Goal: Transaction & Acquisition: Purchase product/service

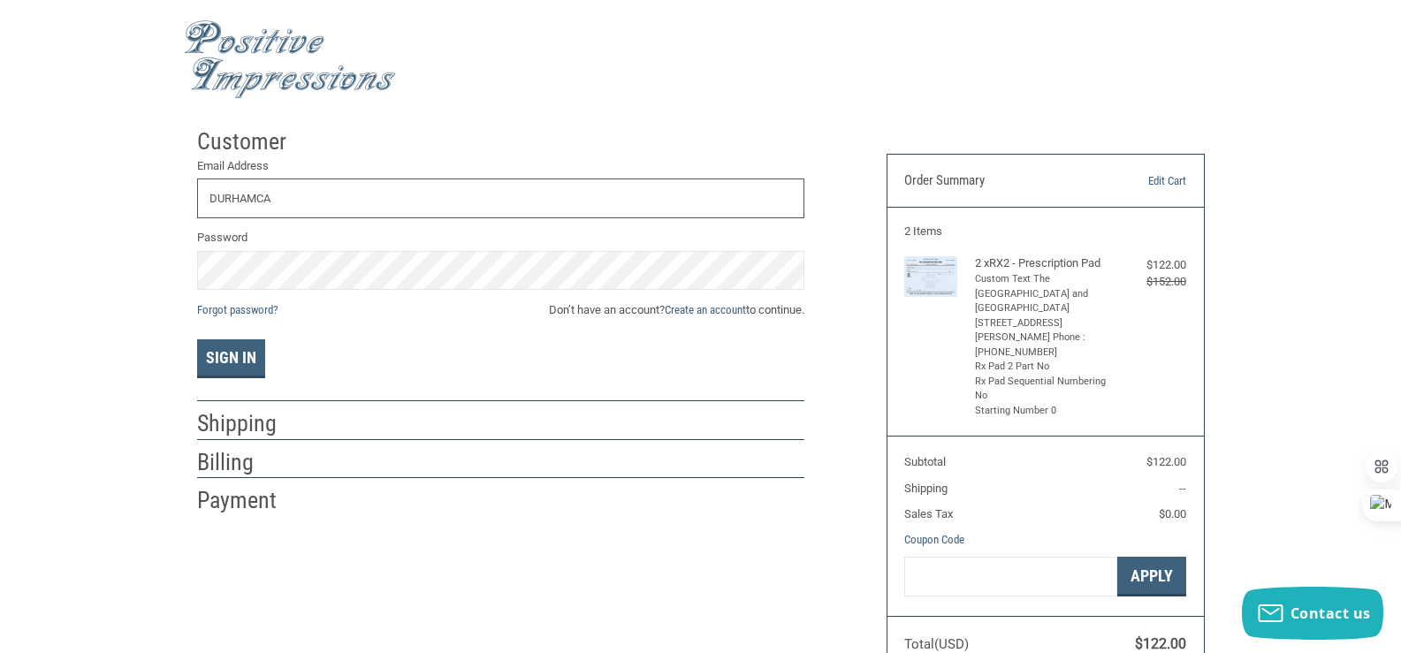
type input "[EMAIL_ADDRESS][DOMAIN_NAME]"
click at [701, 309] on link "Create an account" at bounding box center [705, 309] width 81 height 13
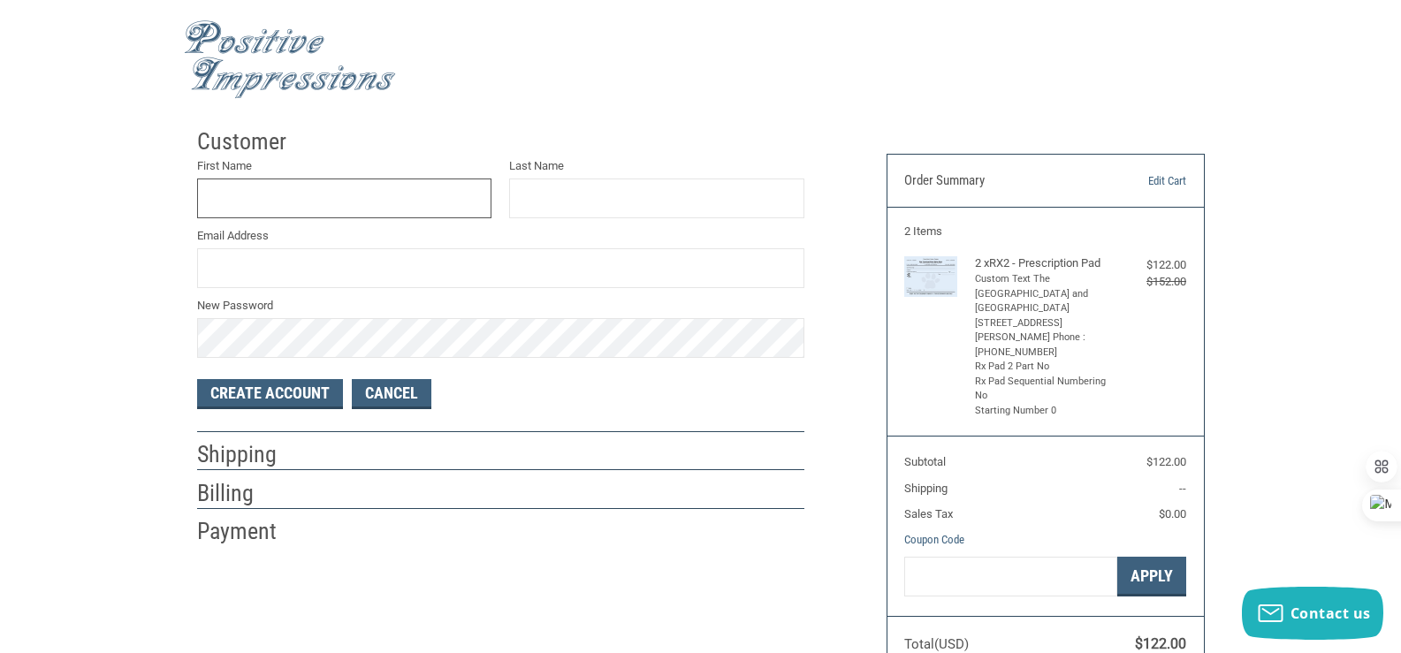
click at [360, 202] on input "First Name" at bounding box center [344, 199] width 295 height 40
type input "[PERSON_NAME]"
click at [283, 276] on input "Email Address" at bounding box center [500, 268] width 607 height 40
type input "[EMAIL_ADDRESS][DOMAIN_NAME]"
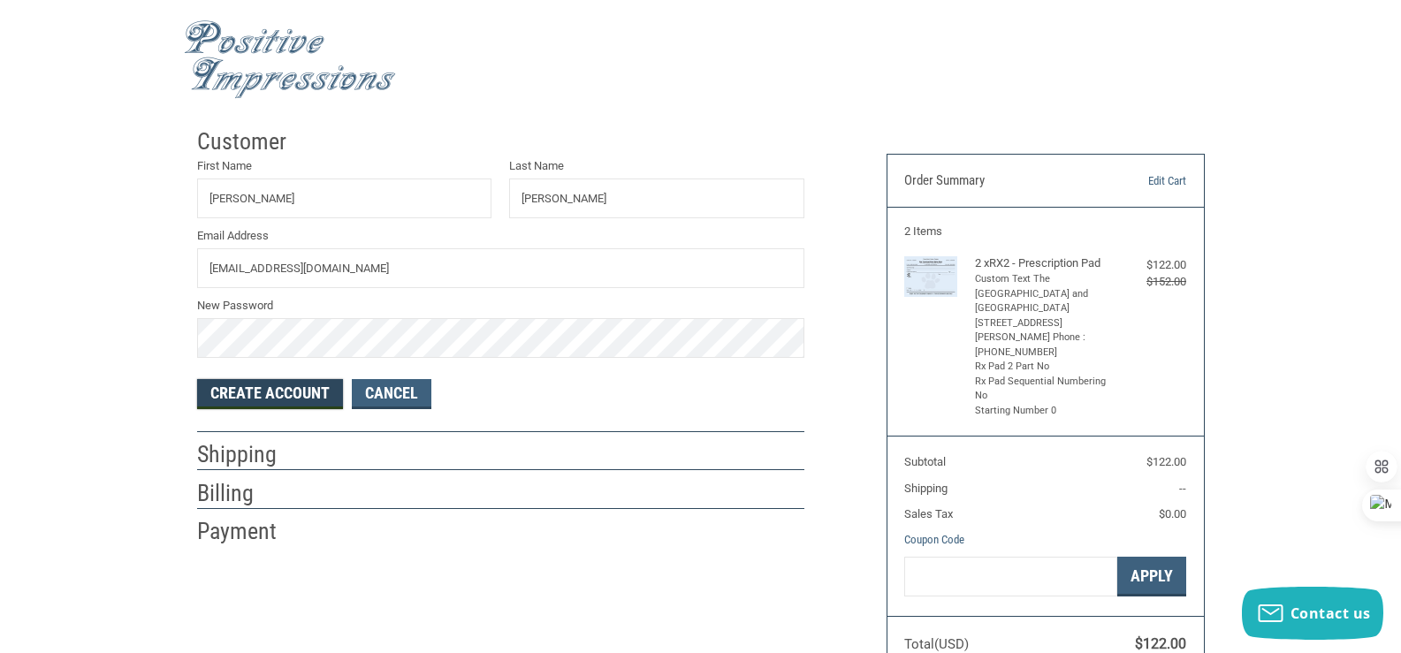
click at [268, 396] on button "Create Account" at bounding box center [270, 394] width 146 height 30
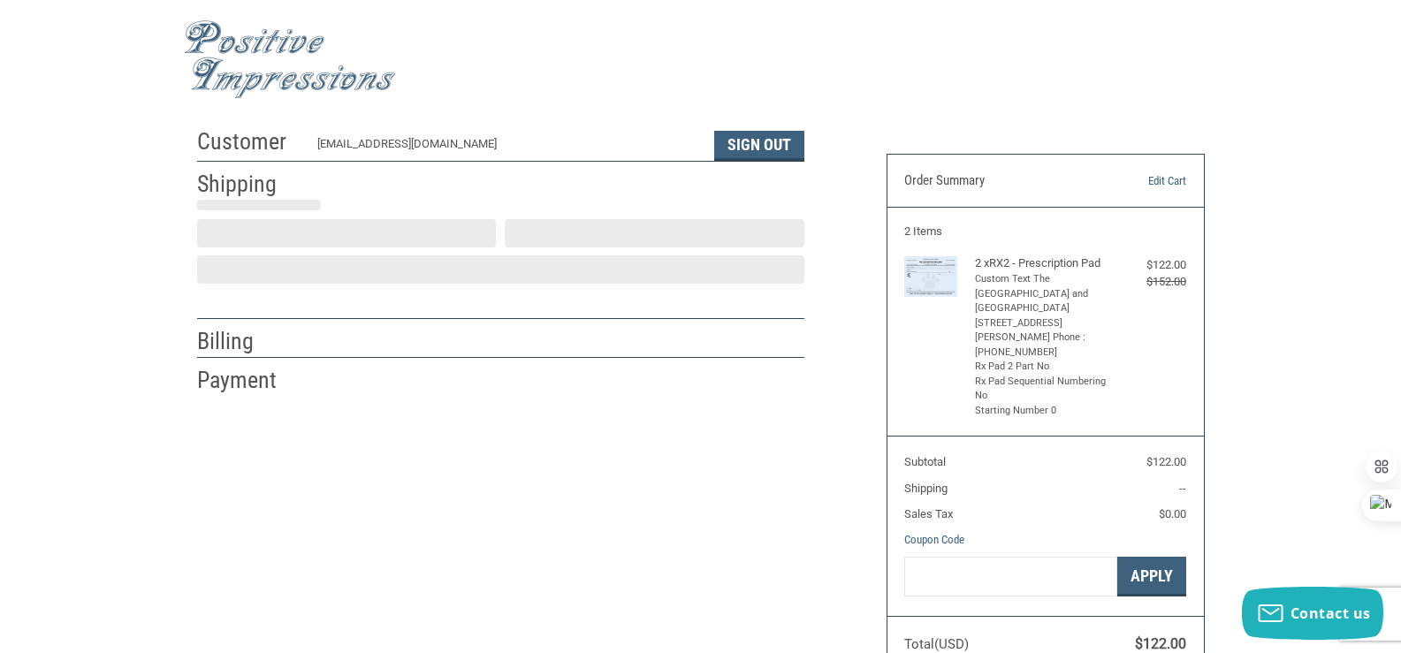
select select "US"
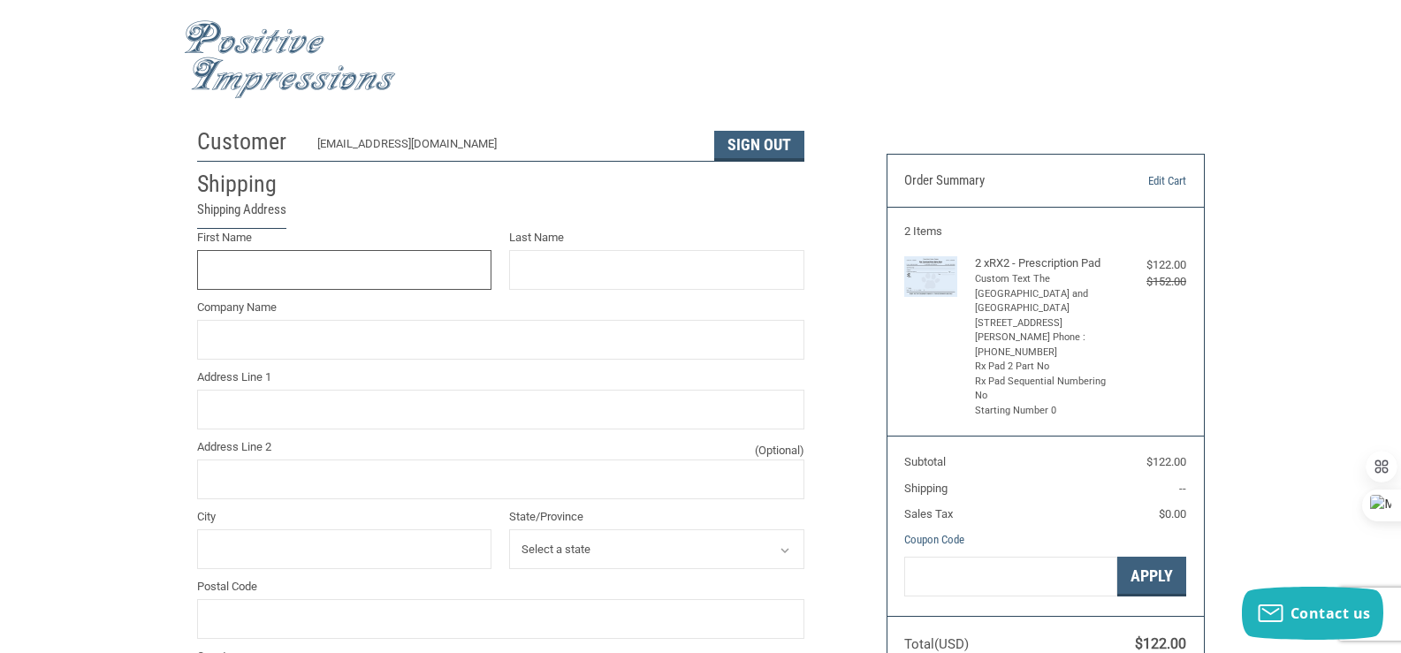
scroll to position [32, 0]
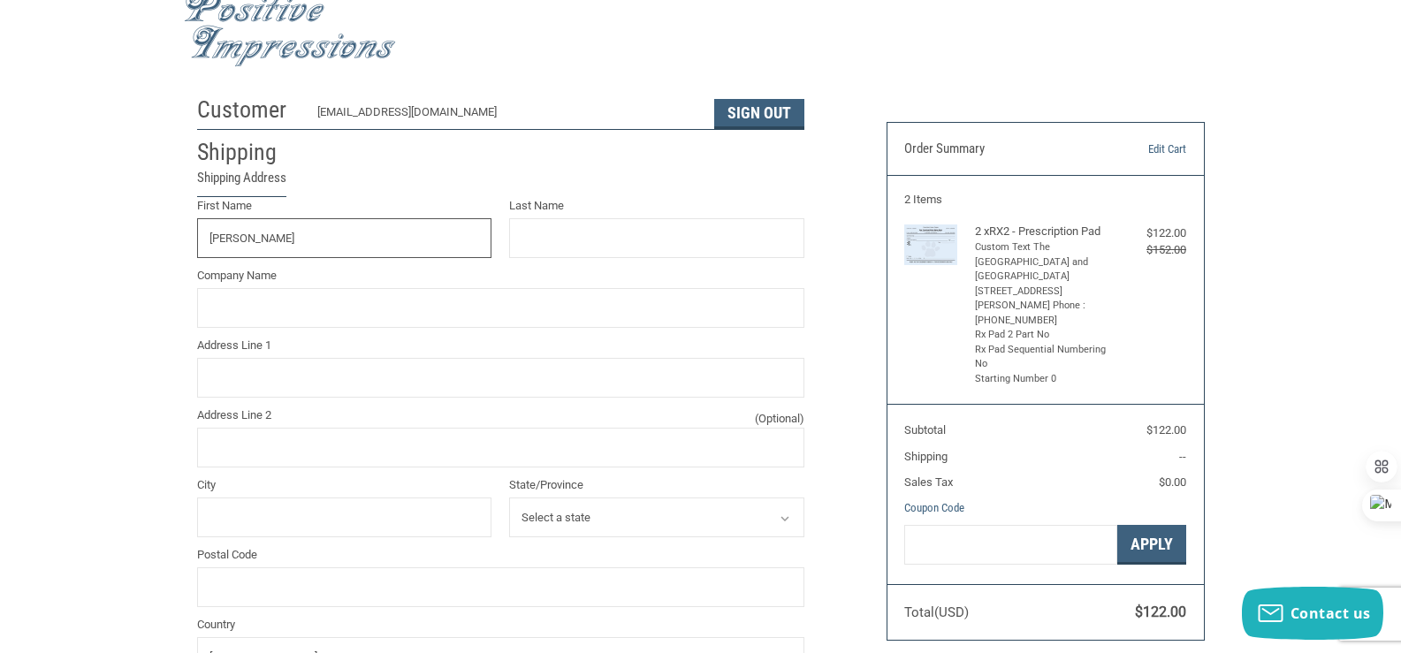
type input "[PERSON_NAME]"
type input "The [GEOGRAPHIC_DATA] and [GEOGRAPHIC_DATA]"
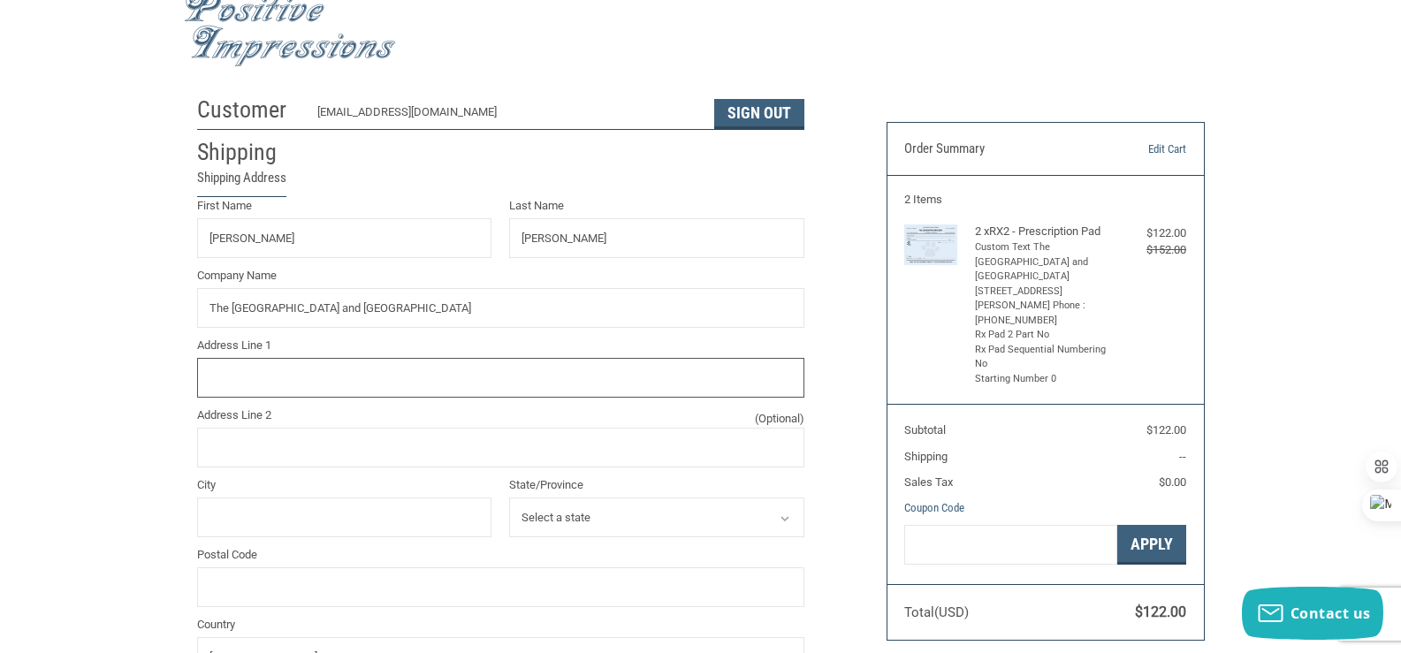
type input "[STREET_ADDRESS][PERSON_NAME]"
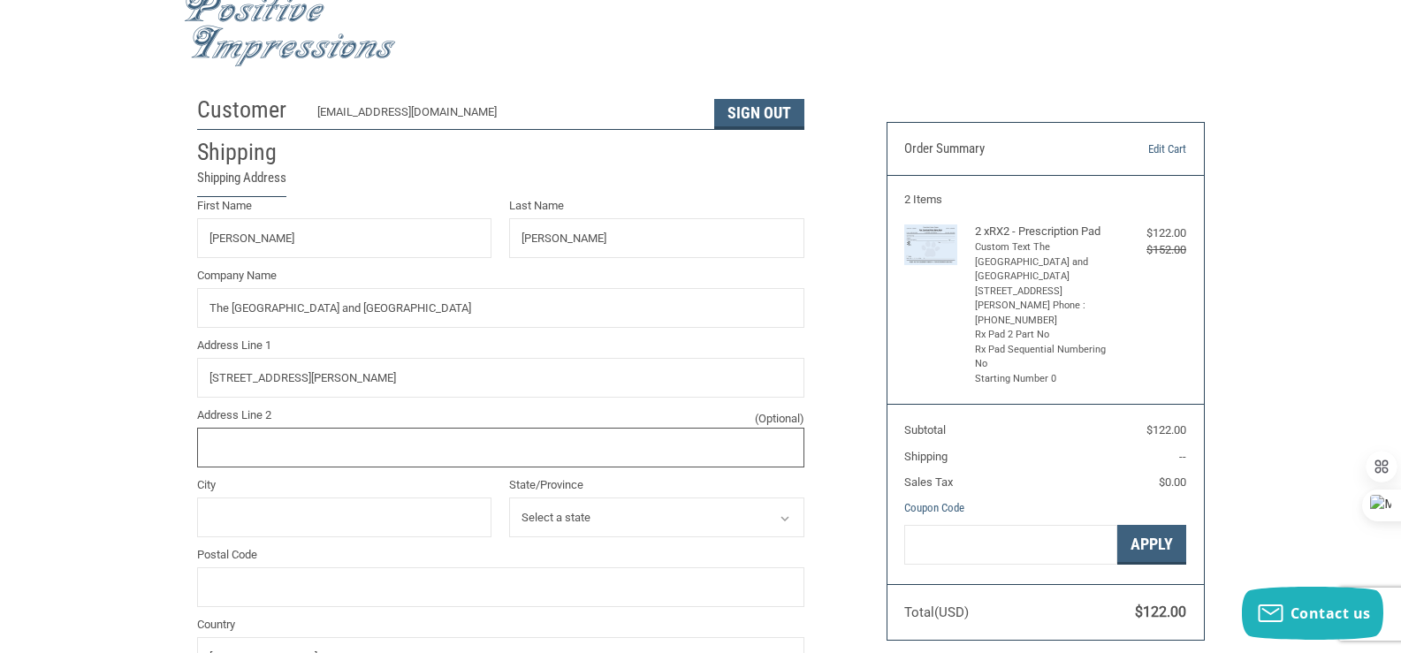
type input "STE 205A"
type input "[GEOGRAPHIC_DATA]"
select select "NC"
type input "27707"
type input "9194895142"
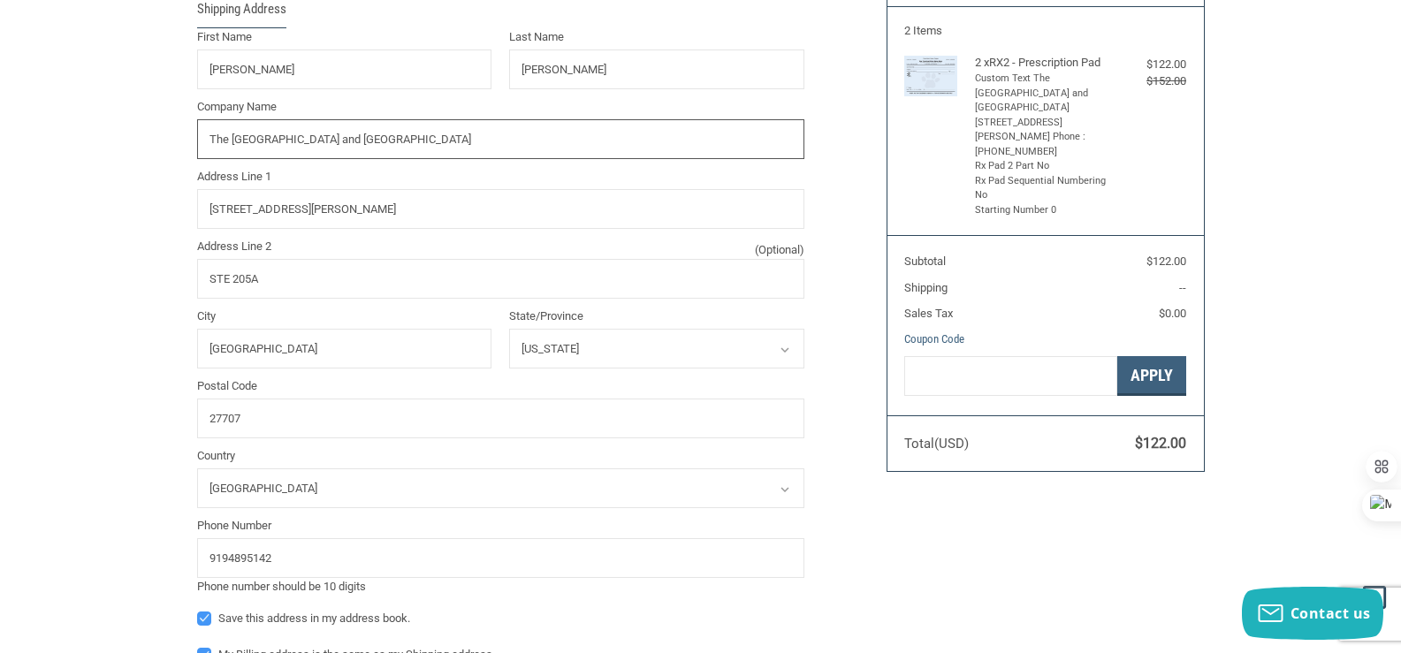
scroll to position [209, 0]
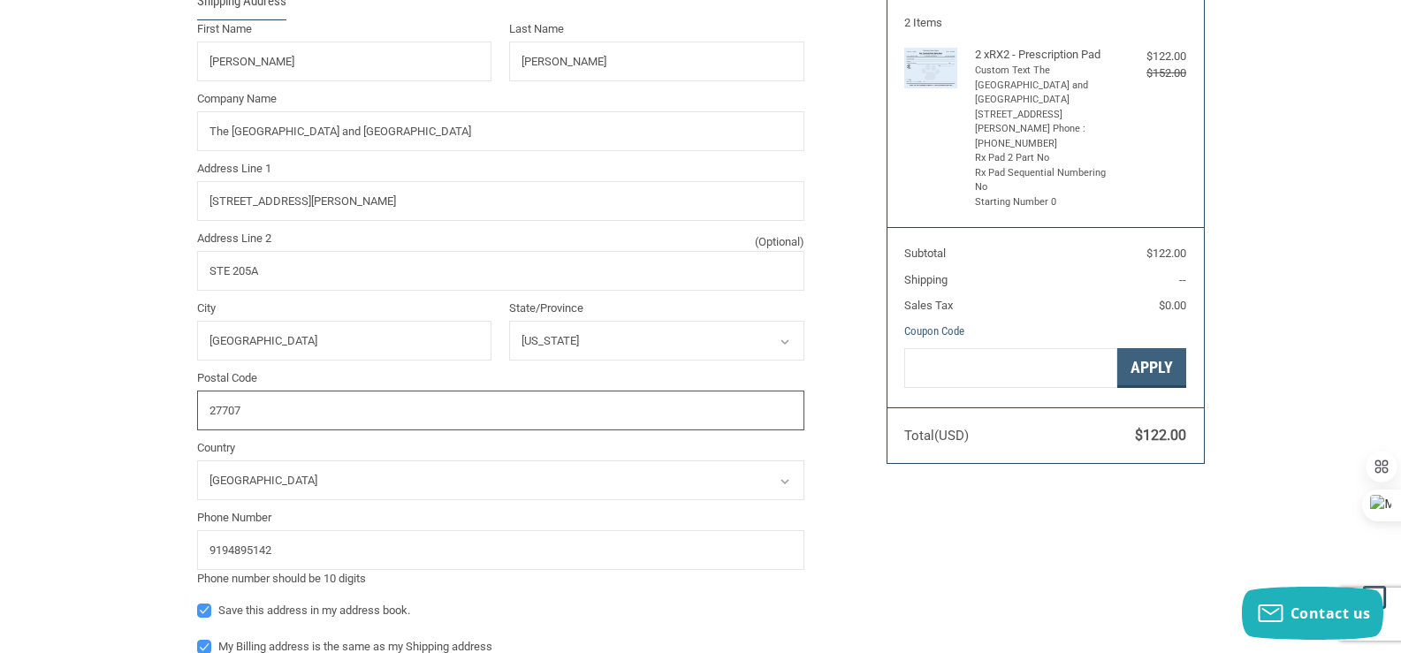
drag, startPoint x: 250, startPoint y: 413, endPoint x: 168, endPoint y: 407, distance: 82.4
click at [168, 407] on div "Customer [EMAIL_ADDRESS][DOMAIN_NAME] Sign Out Shipping Shipping Address First …" at bounding box center [700, 463] width 1401 height 1104
type input "27"
radio input "true"
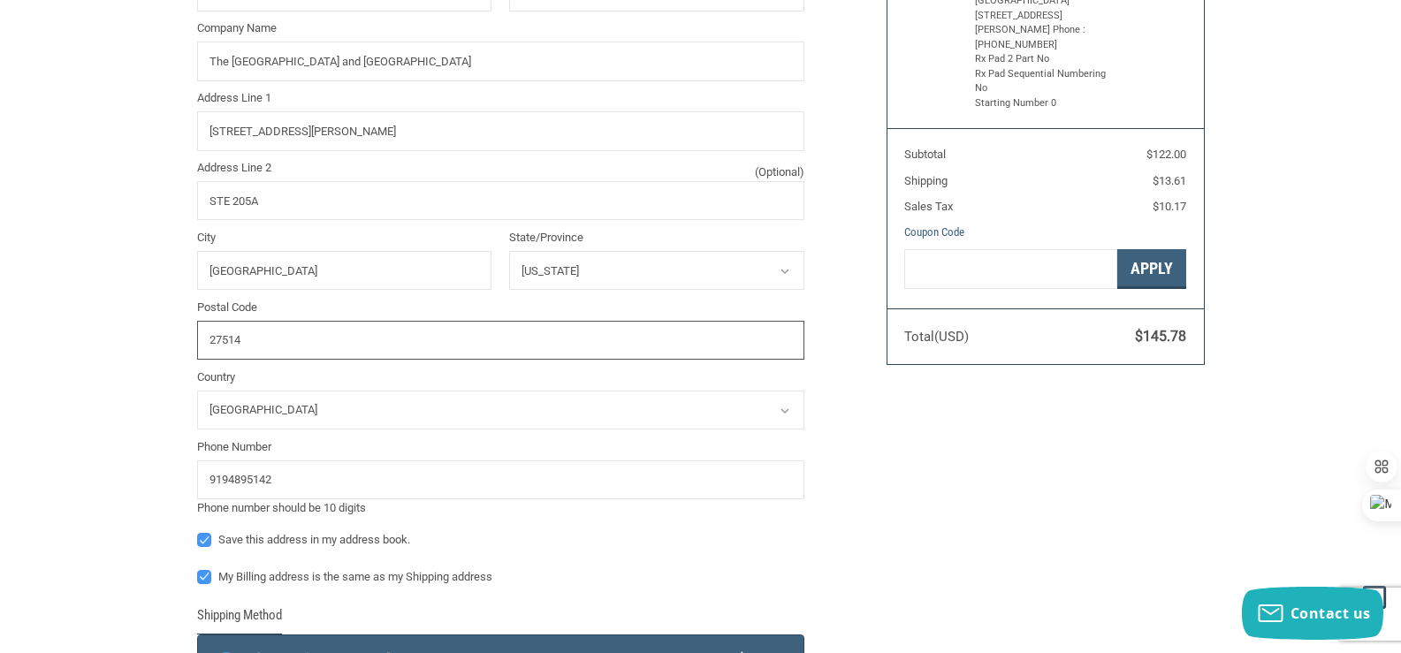
scroll to position [414, 0]
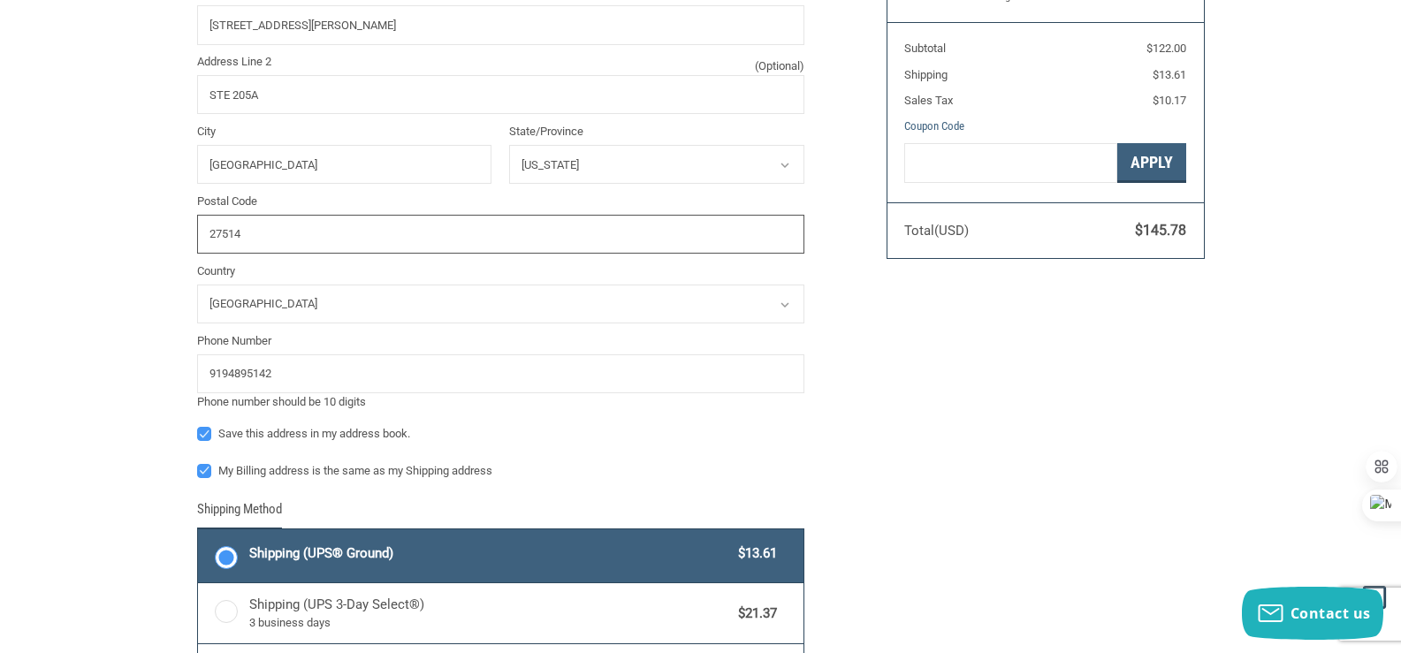
type input "27514"
click at [206, 469] on label "My Billing address is the same as my Shipping address" at bounding box center [500, 471] width 607 height 14
click at [198, 463] on input "My Billing address is the same as my Shipping address" at bounding box center [197, 462] width 1 height 1
checkbox input "false"
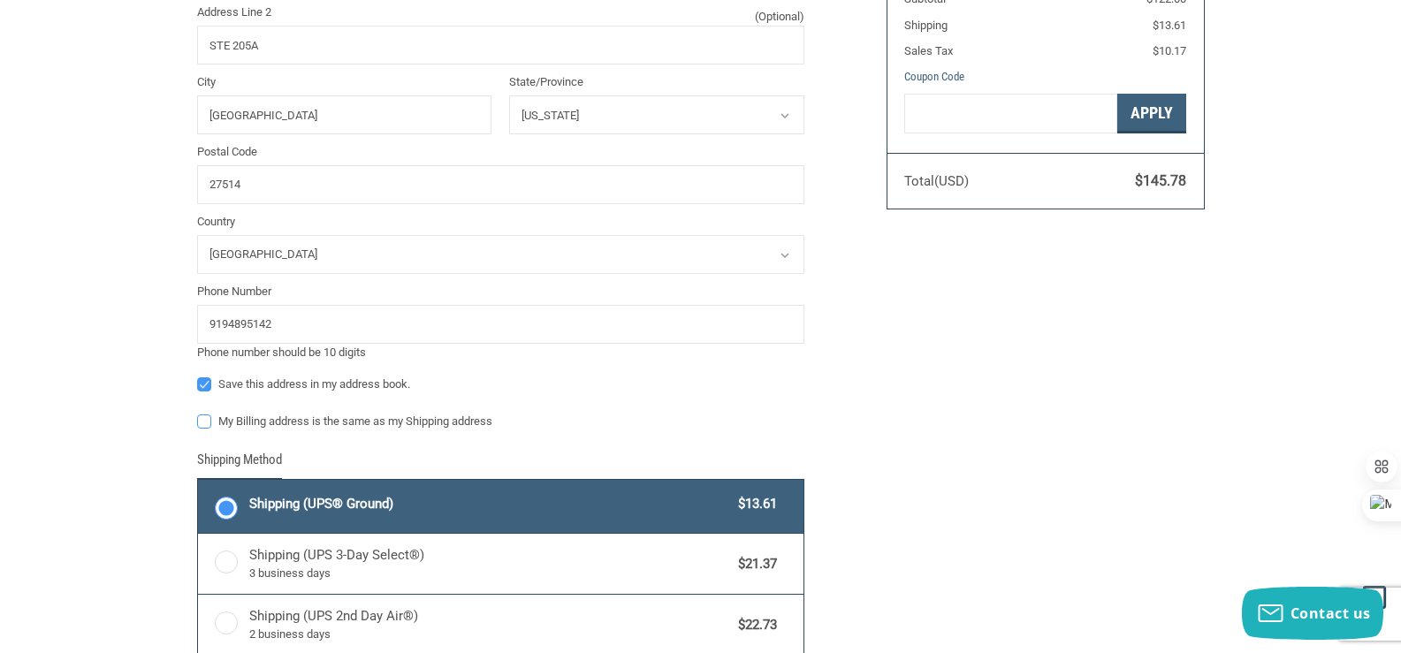
scroll to position [591, 0]
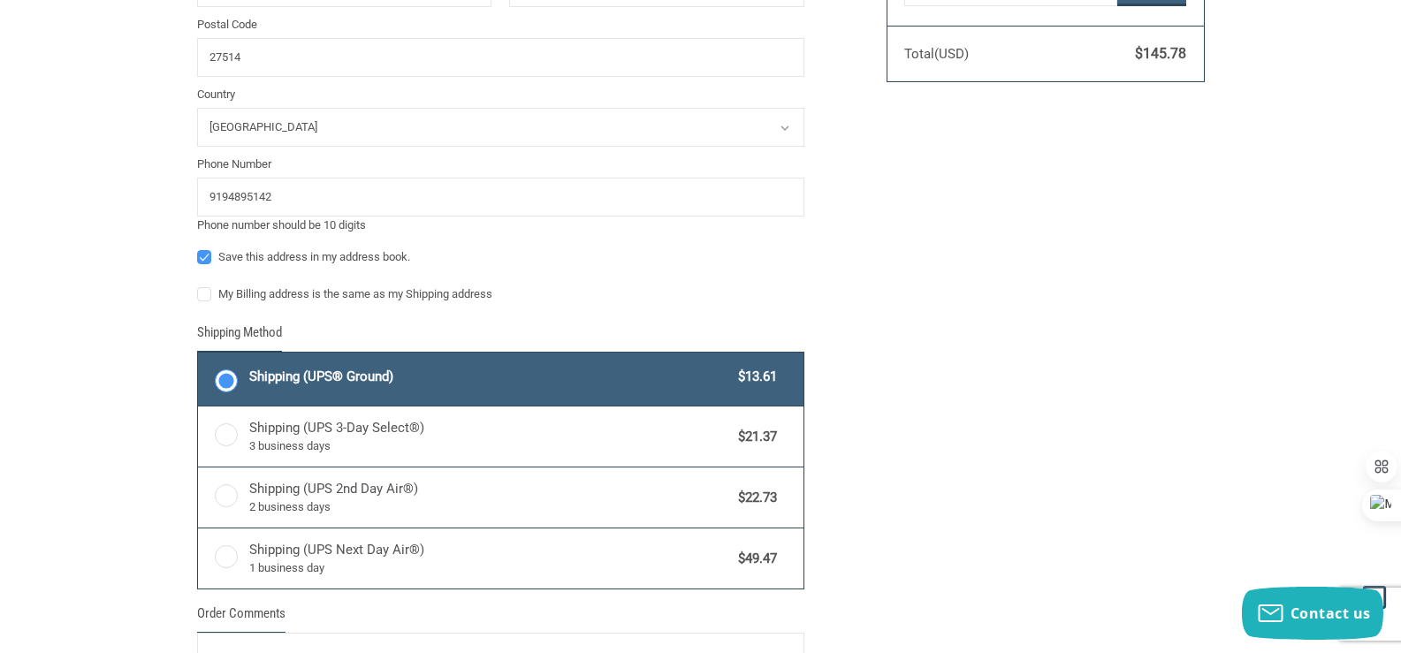
click at [225, 379] on label "Shipping (UPS® Ground) $13.61" at bounding box center [501, 379] width 606 height 53
click at [199, 355] on input "Shipping (UPS® Ground) $13.61" at bounding box center [198, 355] width 1 height 1
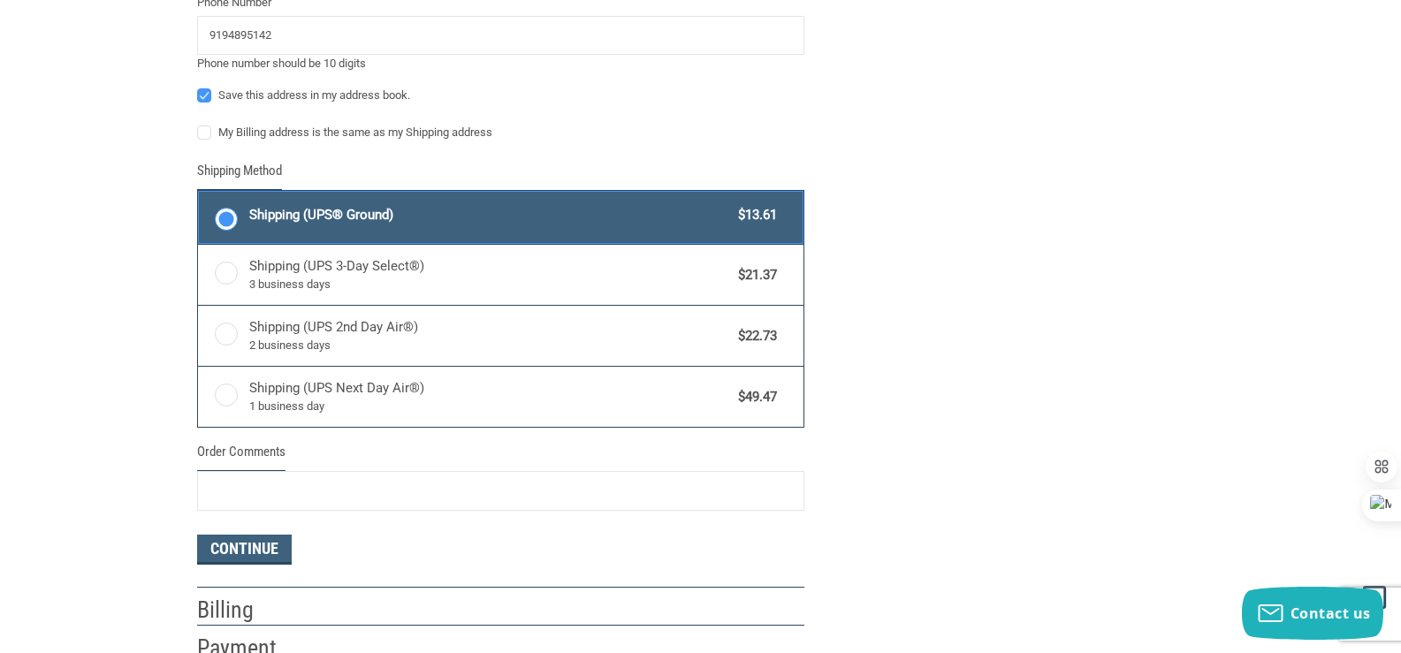
scroll to position [767, 0]
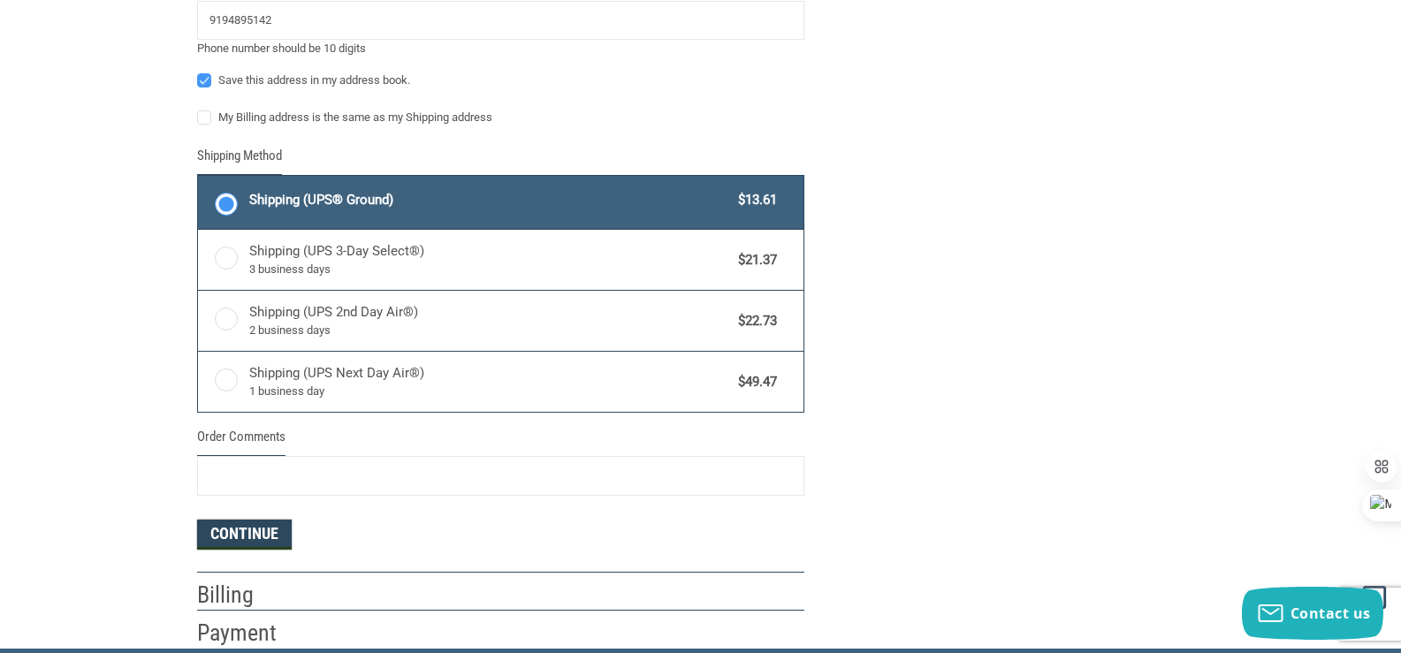
click at [260, 525] on button "Continue" at bounding box center [244, 535] width 95 height 30
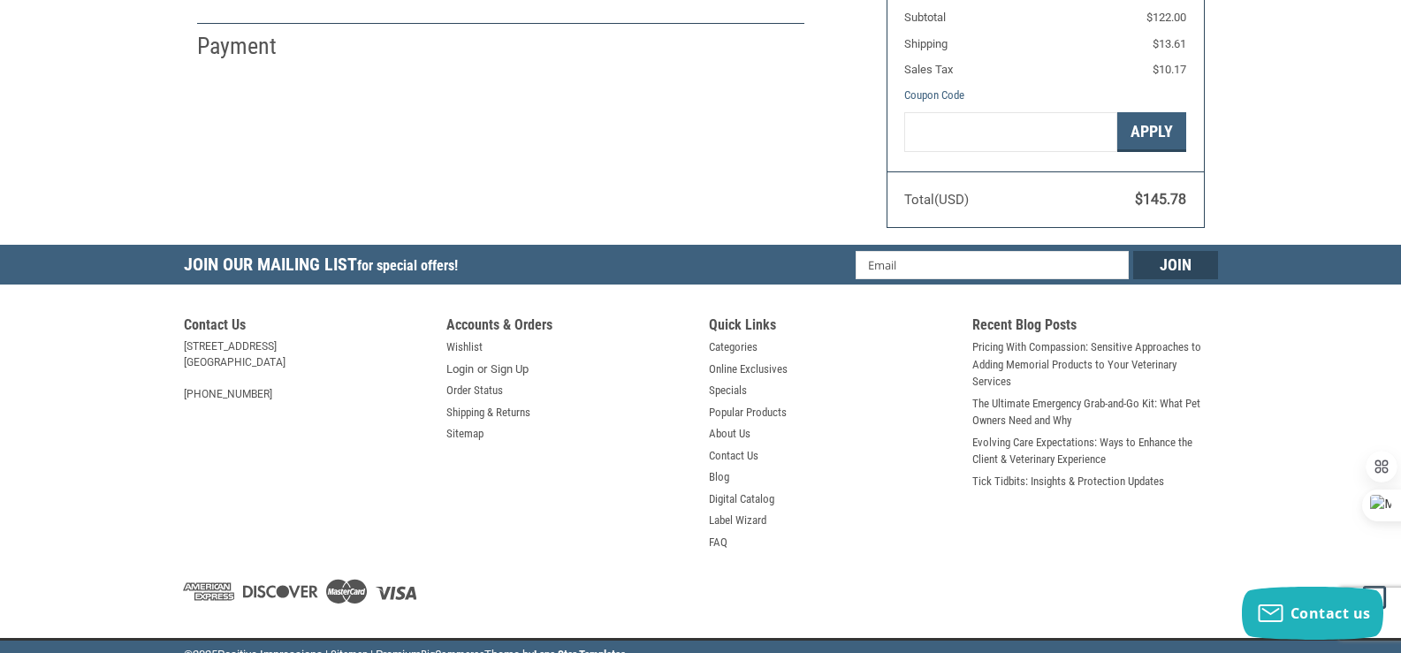
select select "US"
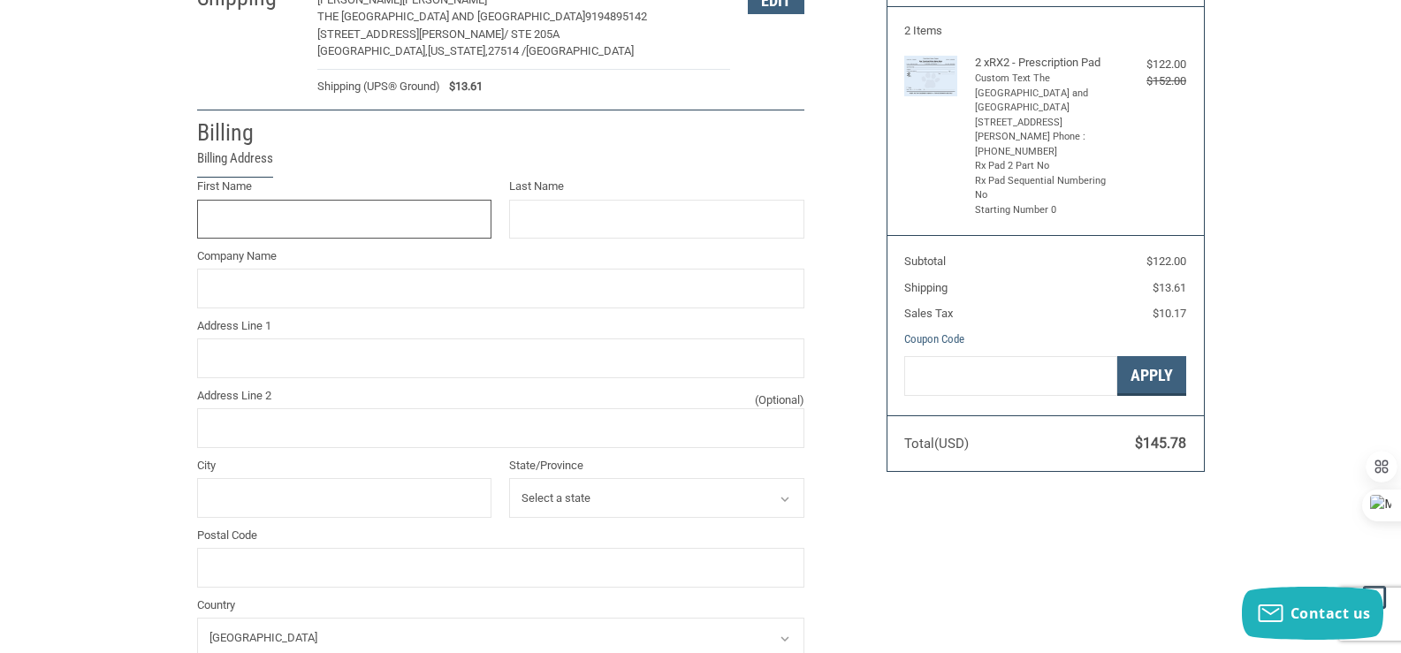
scroll to position [181, 0]
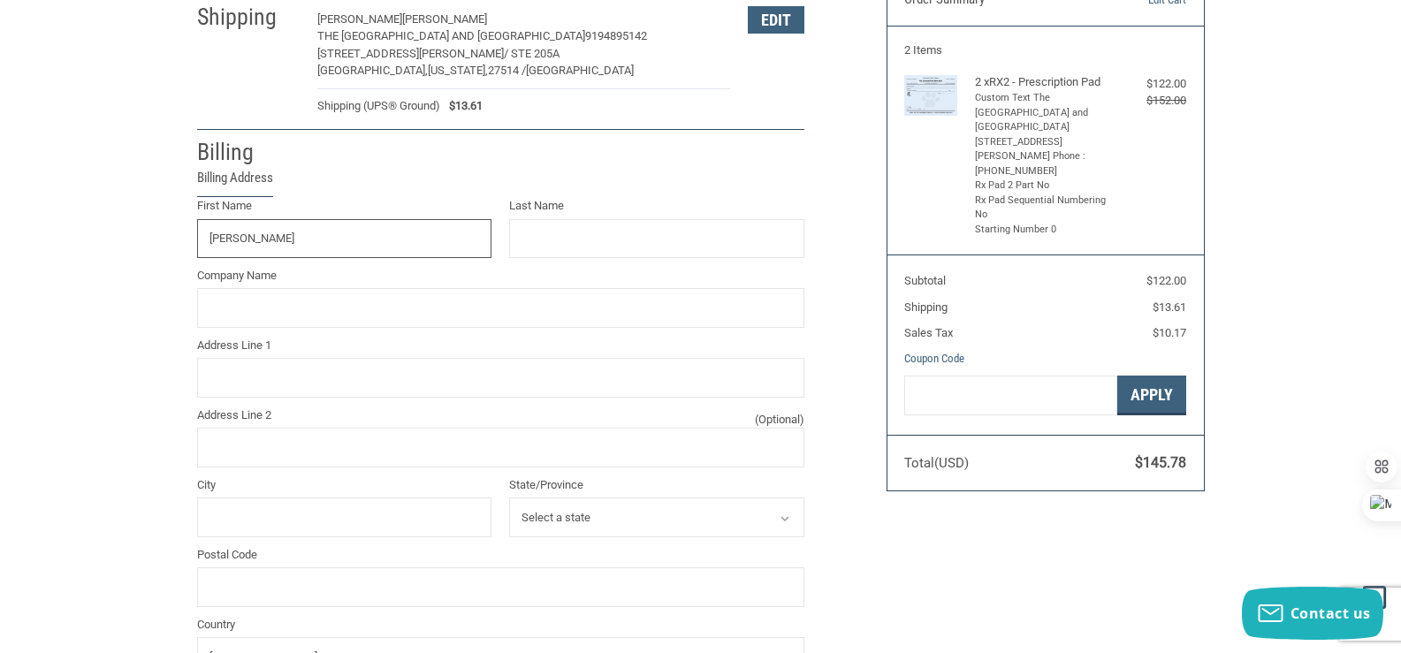
type input "[PERSON_NAME]"
type input "THE [GEOGRAPHIC_DATA]"
click at [250, 372] on input "Address Line 1" at bounding box center [500, 378] width 607 height 40
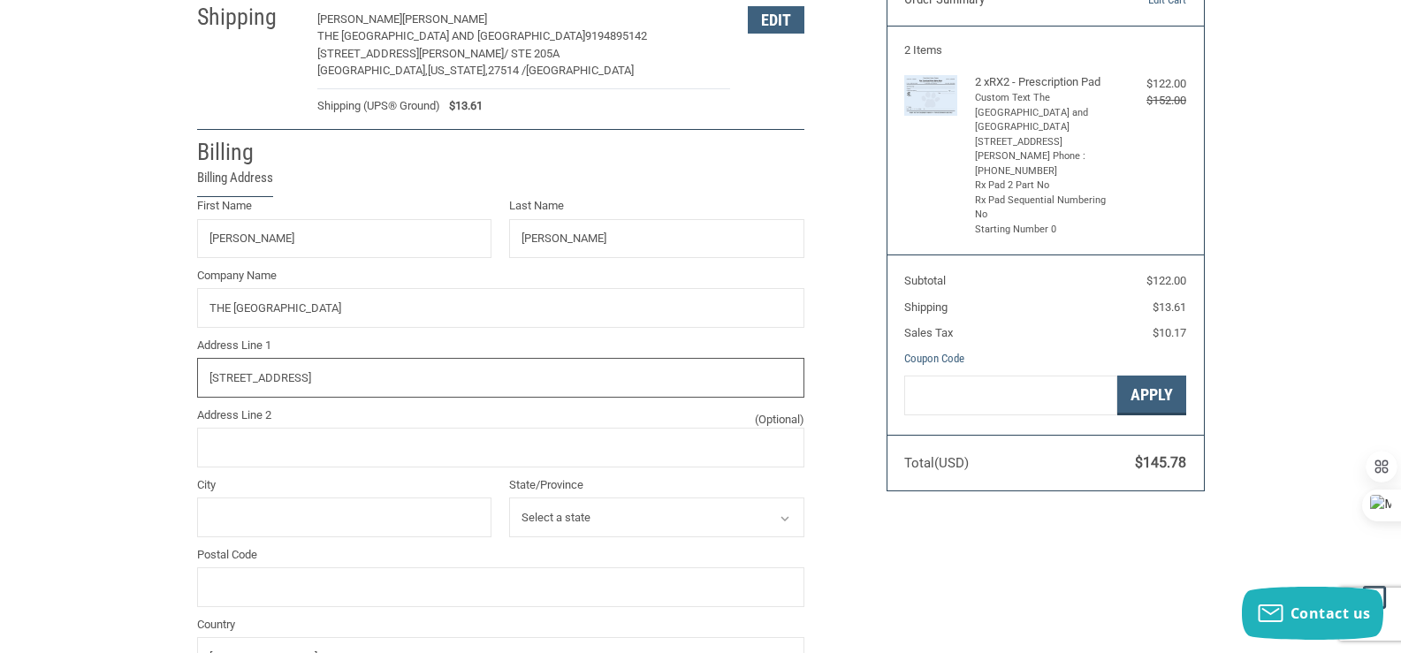
type input "[STREET_ADDRESS]"
click at [250, 523] on input "City" at bounding box center [344, 518] width 295 height 40
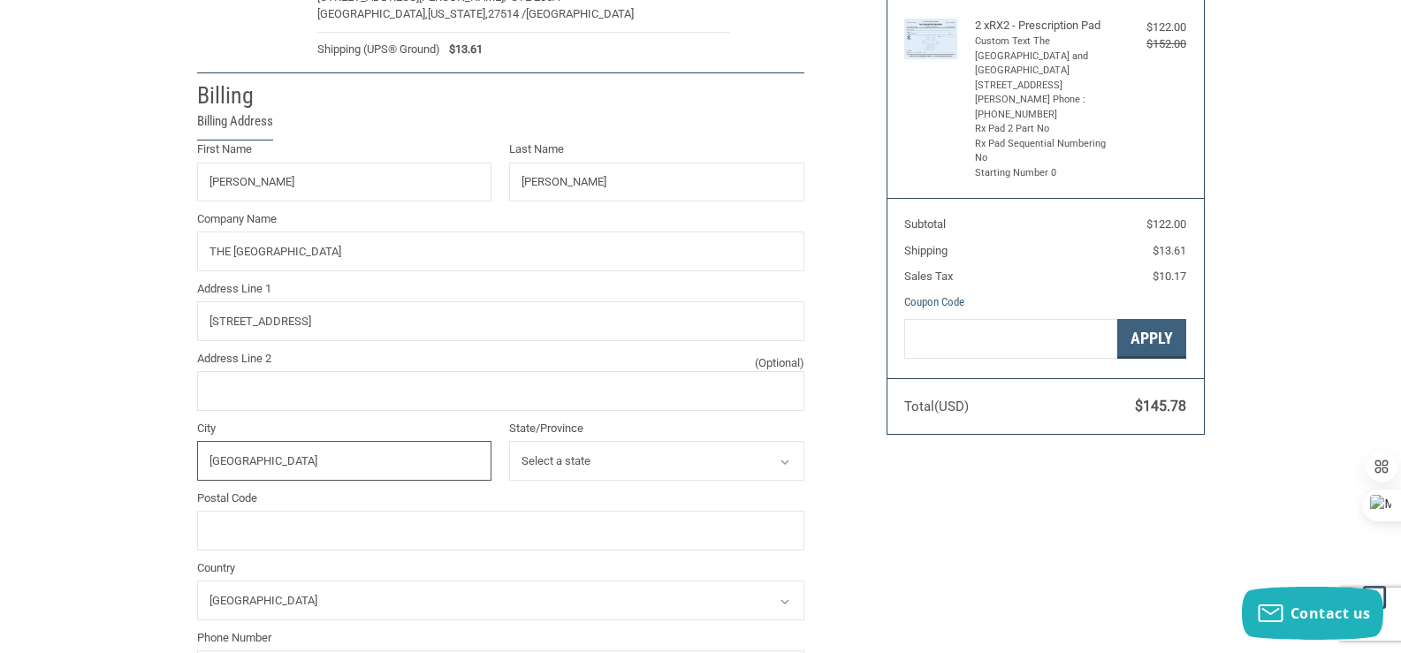
scroll to position [270, 0]
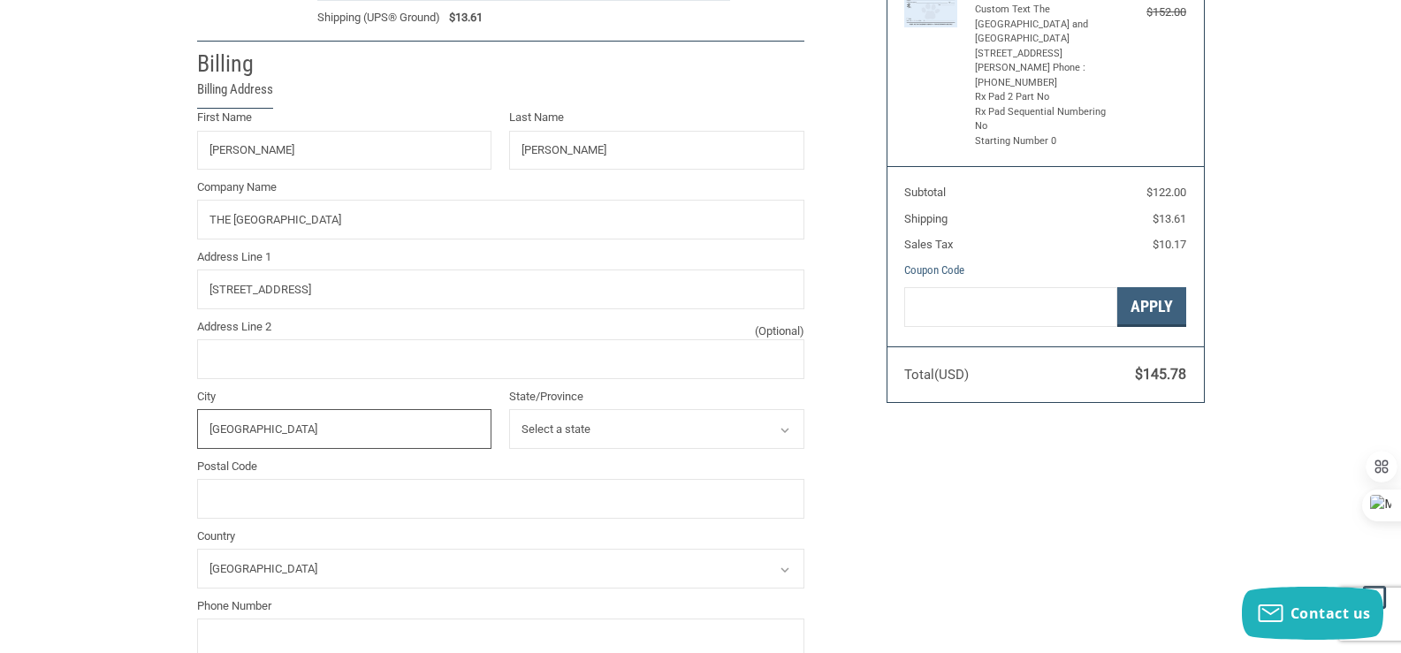
type input "[GEOGRAPHIC_DATA]"
click at [522, 445] on select "Select a state [US_STATE] [US_STATE] [US_STATE] [US_STATE] [US_STATE] Armed For…" at bounding box center [656, 429] width 295 height 40
select select "NC"
click at [509, 410] on select "Select a state [US_STATE] [US_STATE] [US_STATE] [US_STATE] [US_STATE] Armed For…" at bounding box center [656, 429] width 295 height 40
click at [220, 499] on input "Postal Code" at bounding box center [500, 499] width 607 height 40
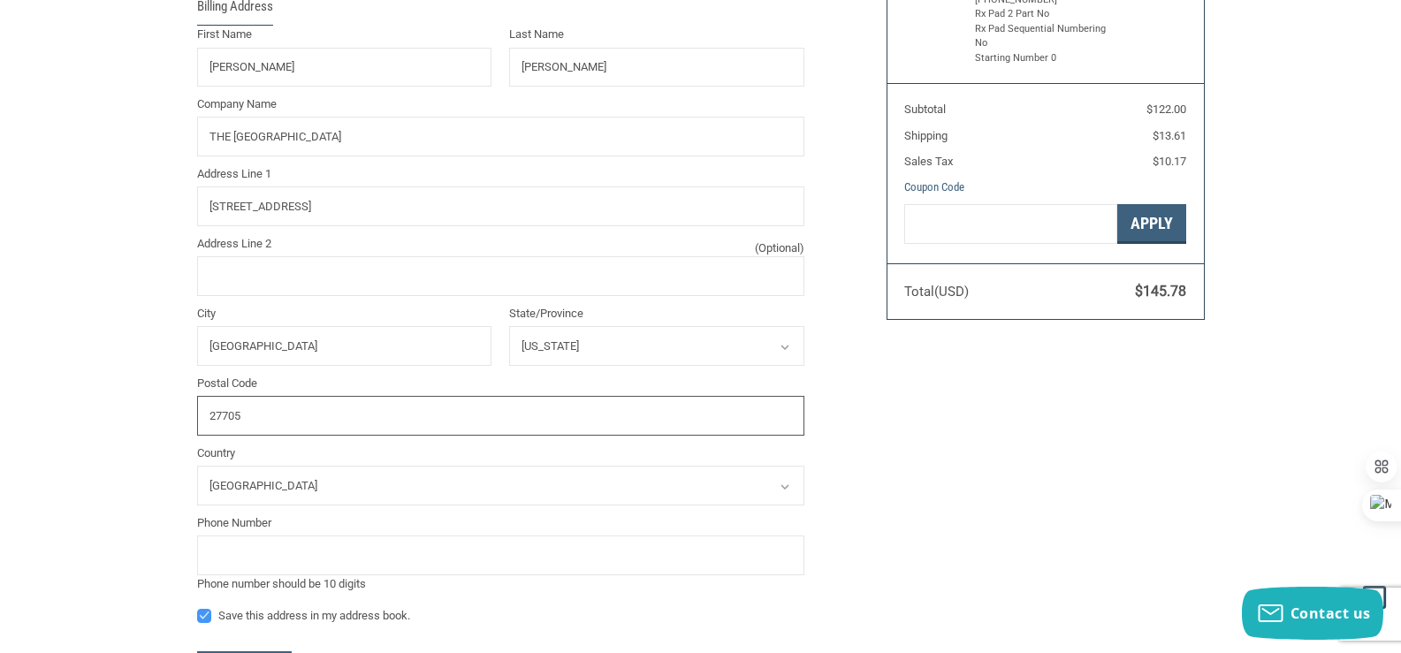
scroll to position [446, 0]
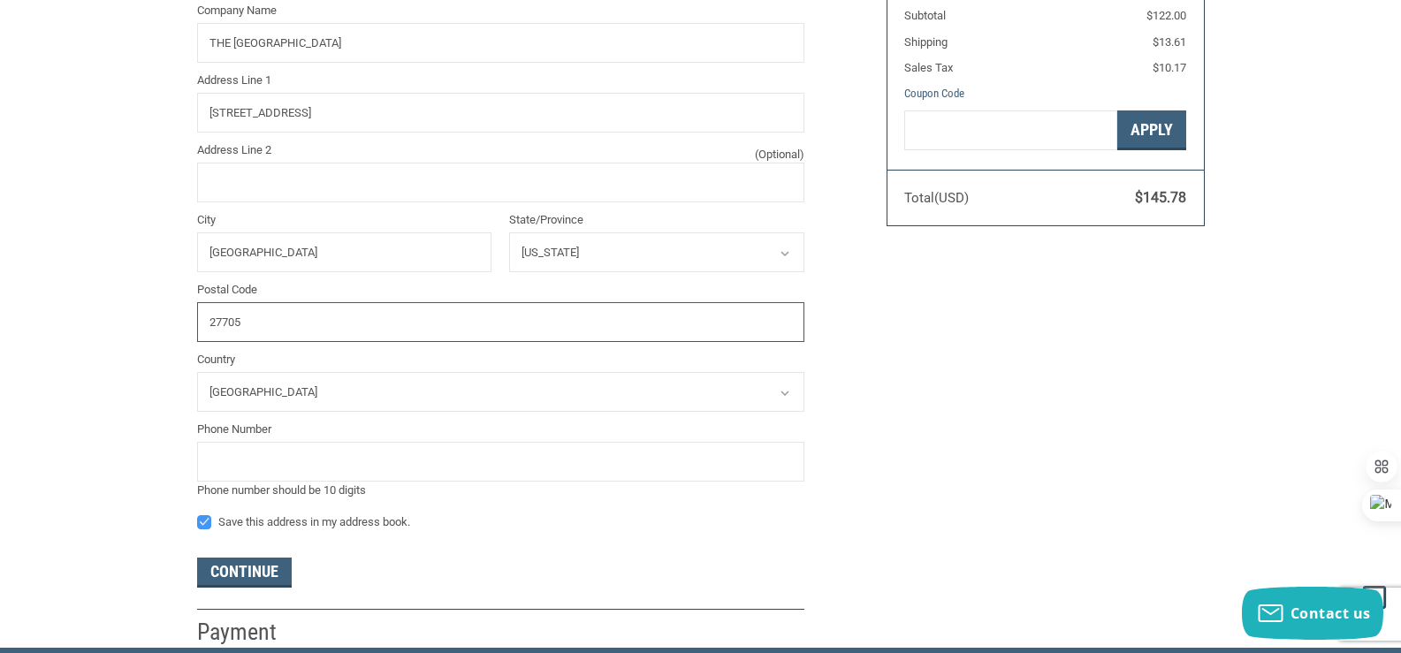
type input "27705"
click at [243, 466] on input "tel" at bounding box center [500, 462] width 607 height 40
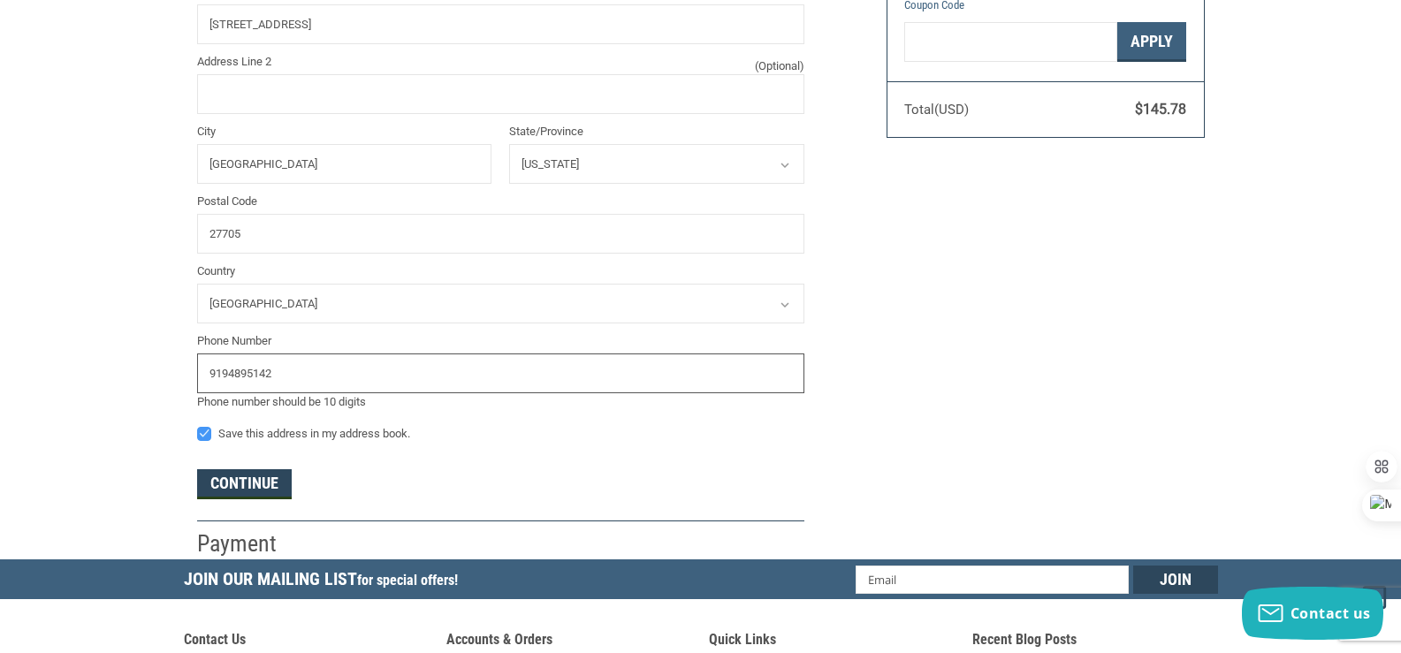
type input "9194895142"
click at [243, 482] on button "Continue" at bounding box center [244, 484] width 95 height 30
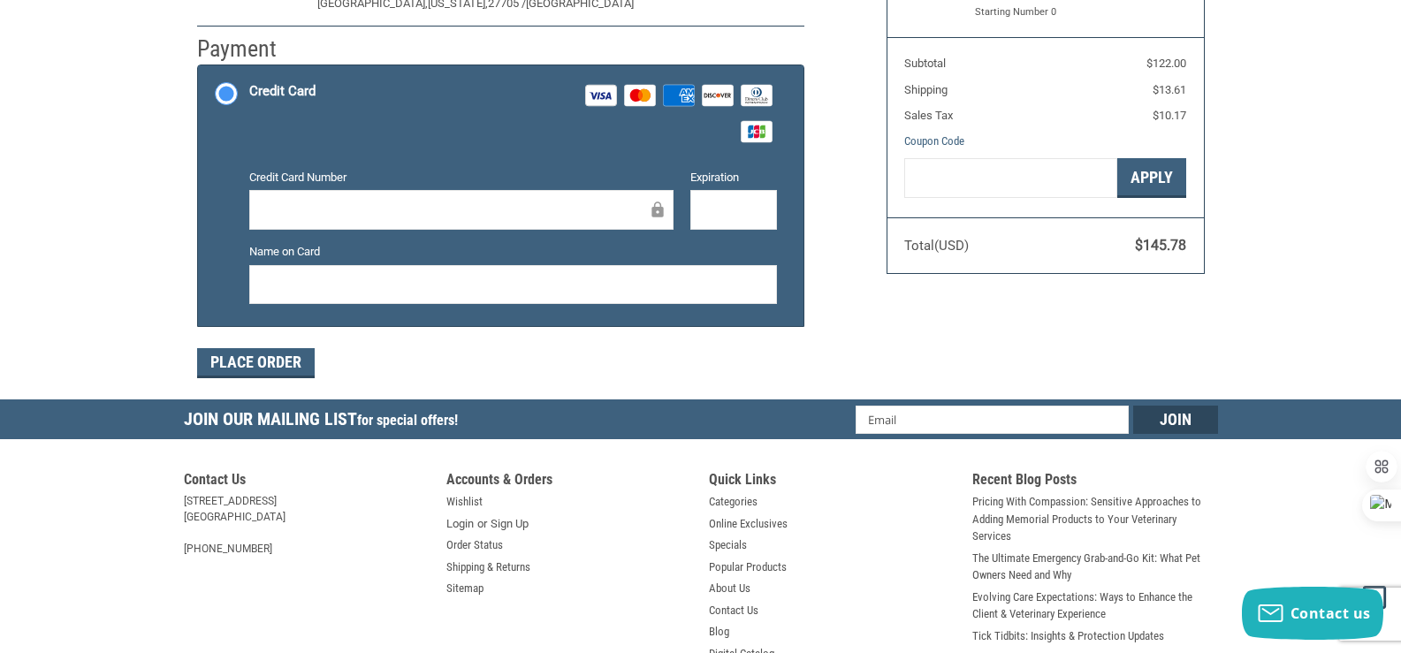
scroll to position [45, 0]
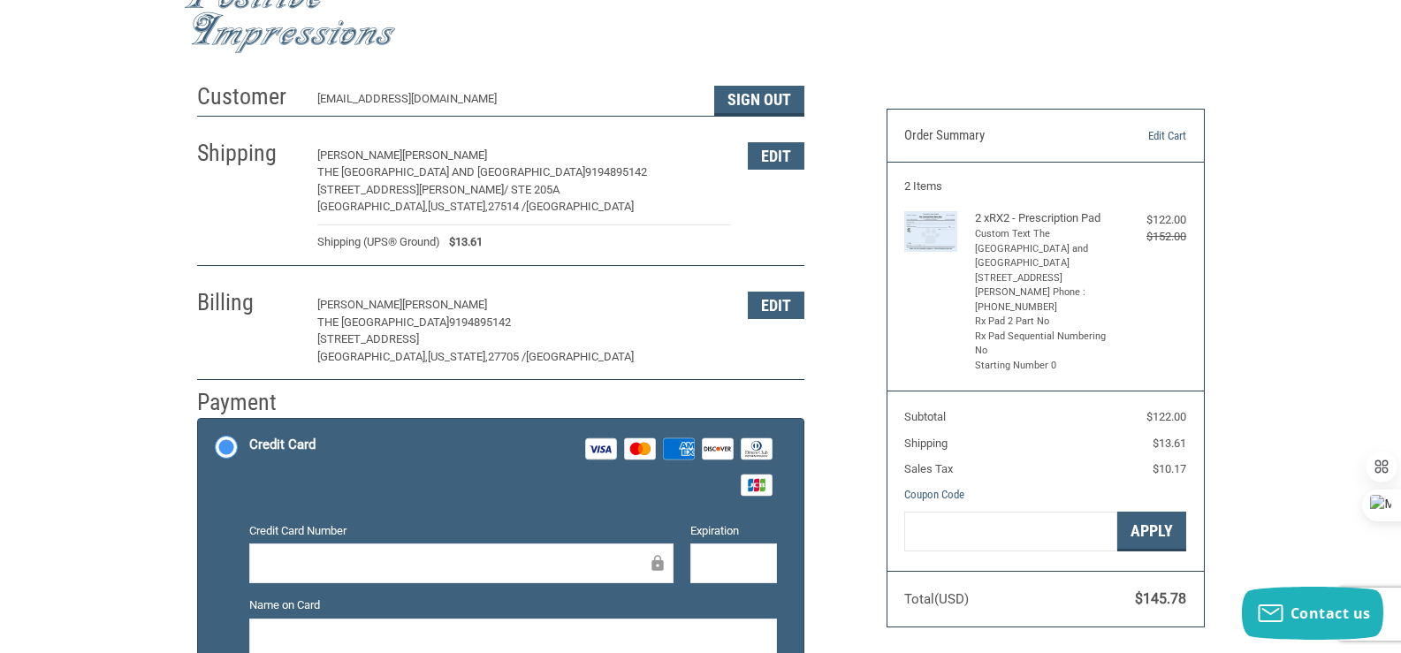
click at [305, 552] on div at bounding box center [461, 564] width 424 height 40
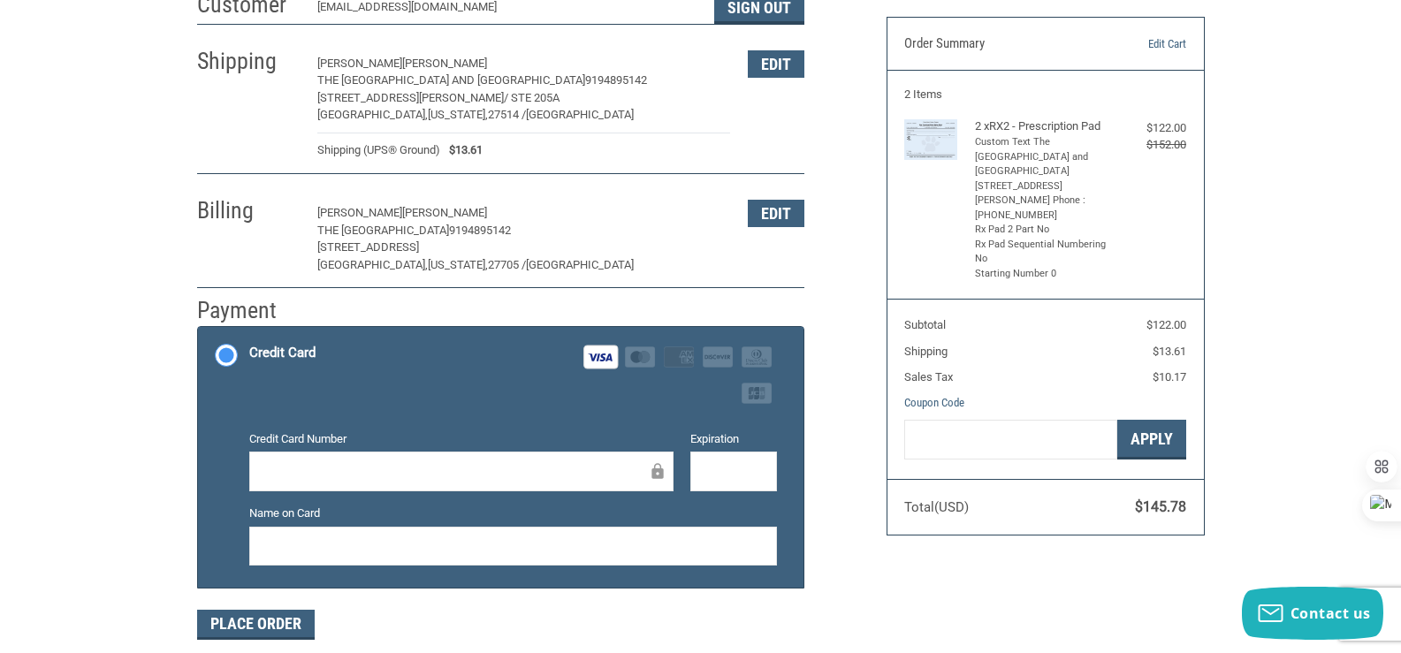
scroll to position [222, 0]
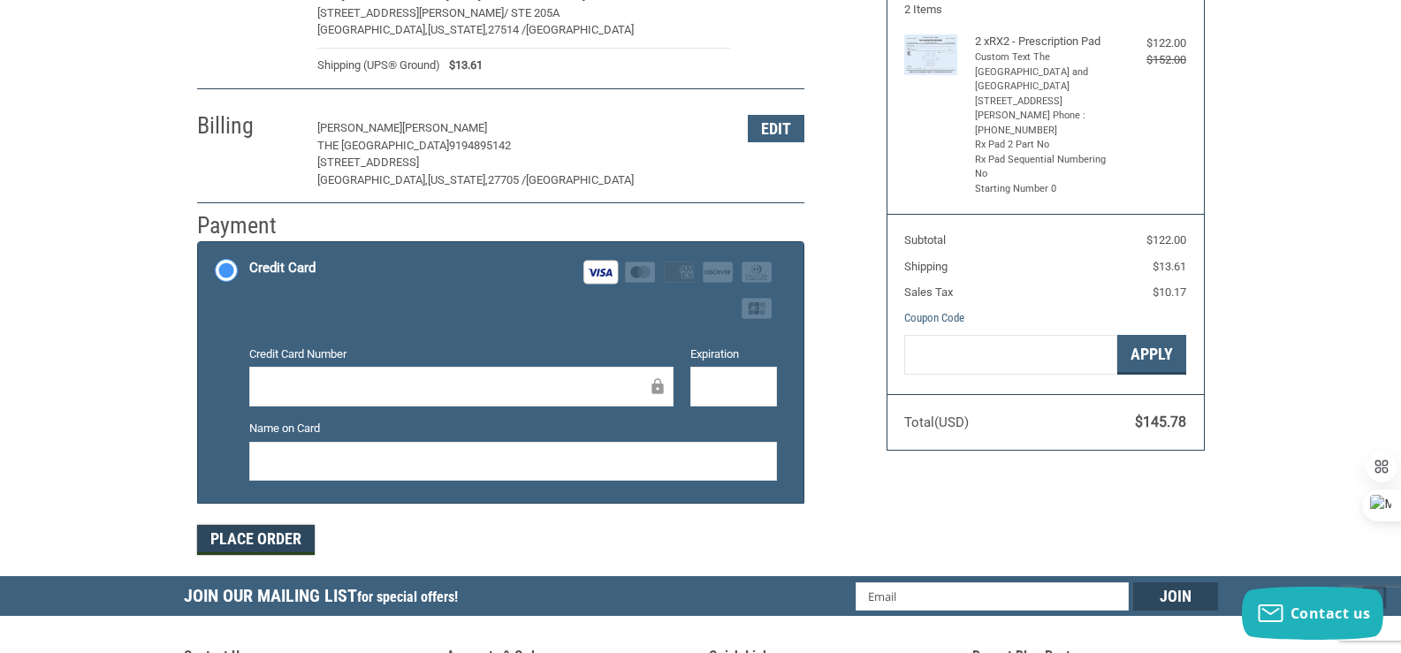
click at [234, 546] on button "Place Order" at bounding box center [256, 540] width 118 height 30
